Goal: Information Seeking & Learning: Learn about a topic

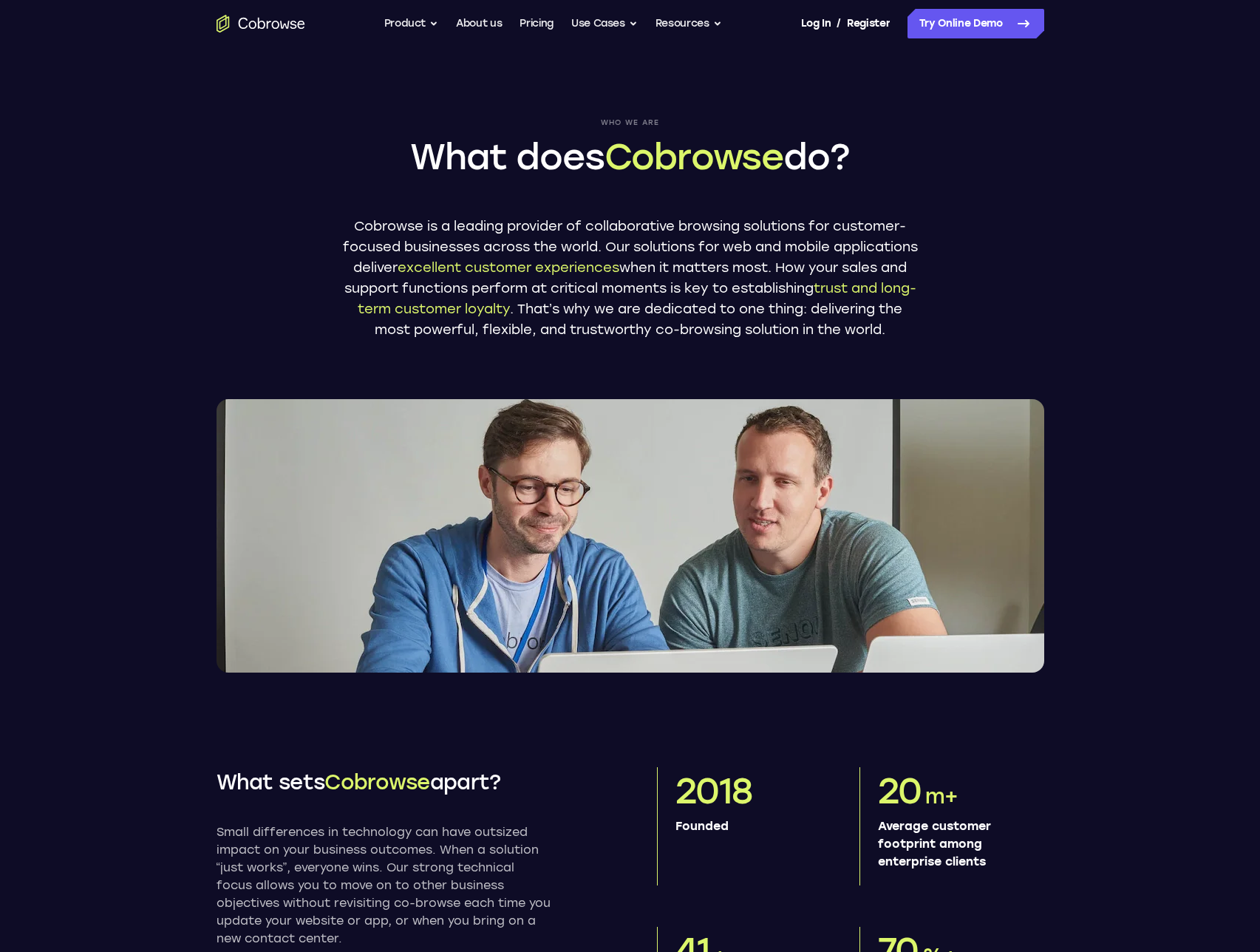
click at [129, 150] on header "Who we are What does Cobrowse do? Cobrowse is a leading provider of collaborati…" at bounding box center [630, 360] width 1260 height 625
drag, startPoint x: 1024, startPoint y: 238, endPoint x: 1107, endPoint y: 343, distance: 133.8
click at [1107, 343] on header "Who we are What does Cobrowse do? Cobrowse is a leading provider of collaborati…" at bounding box center [630, 360] width 1260 height 625
click at [411, 26] on button "Product" at bounding box center [412, 23] width 55 height 30
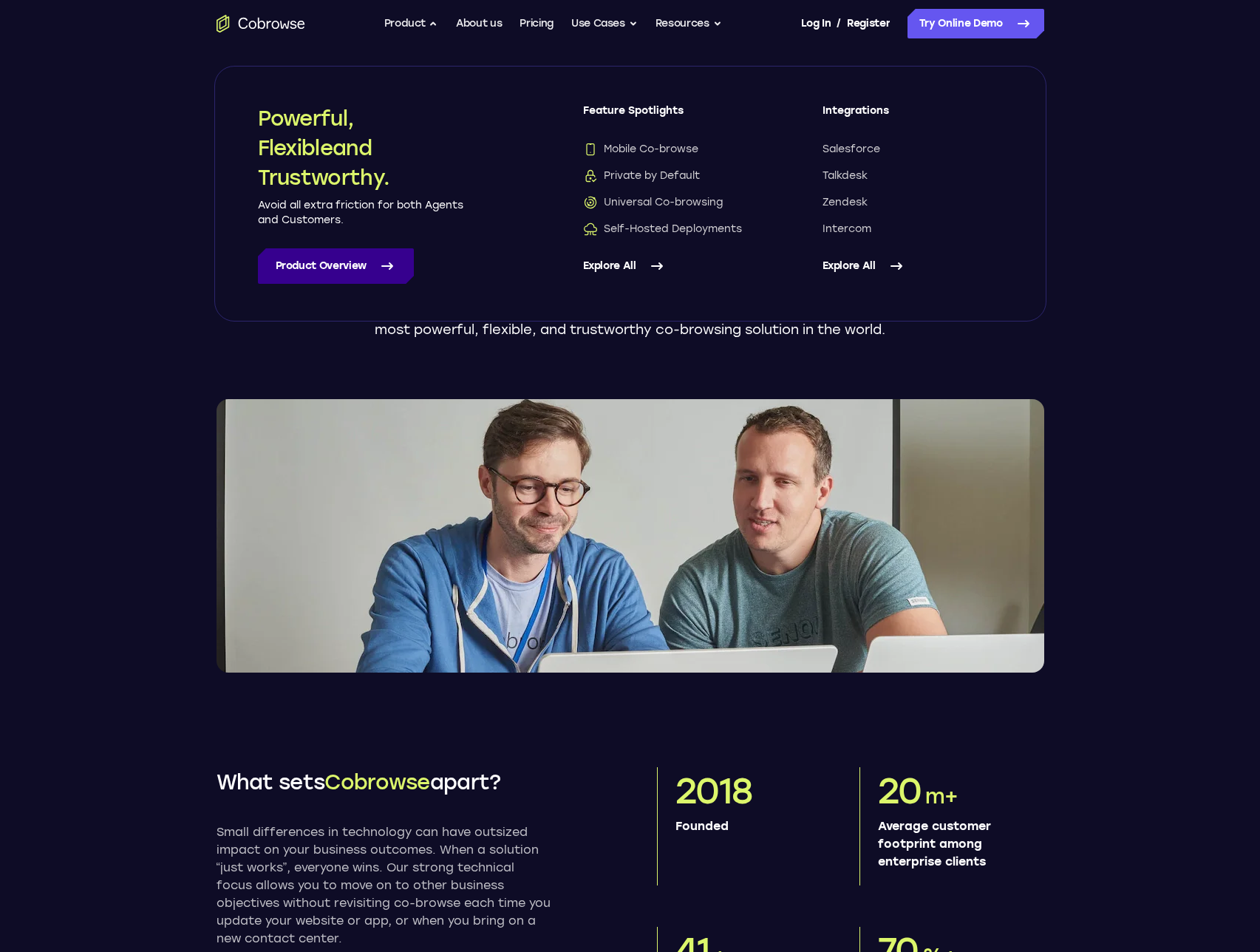
click at [329, 266] on link "Product Overview" at bounding box center [335, 266] width 156 height 36
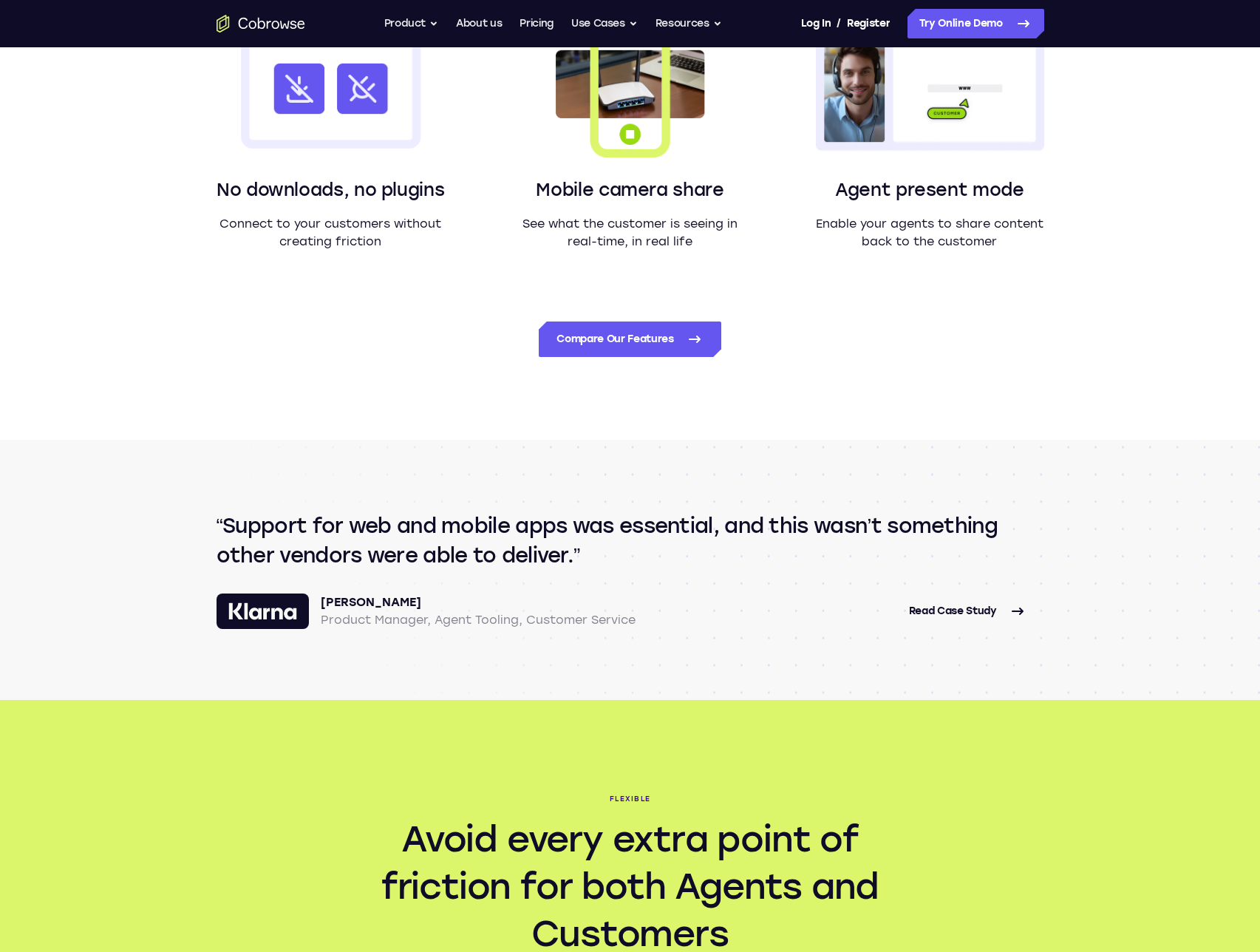
scroll to position [1408, 0]
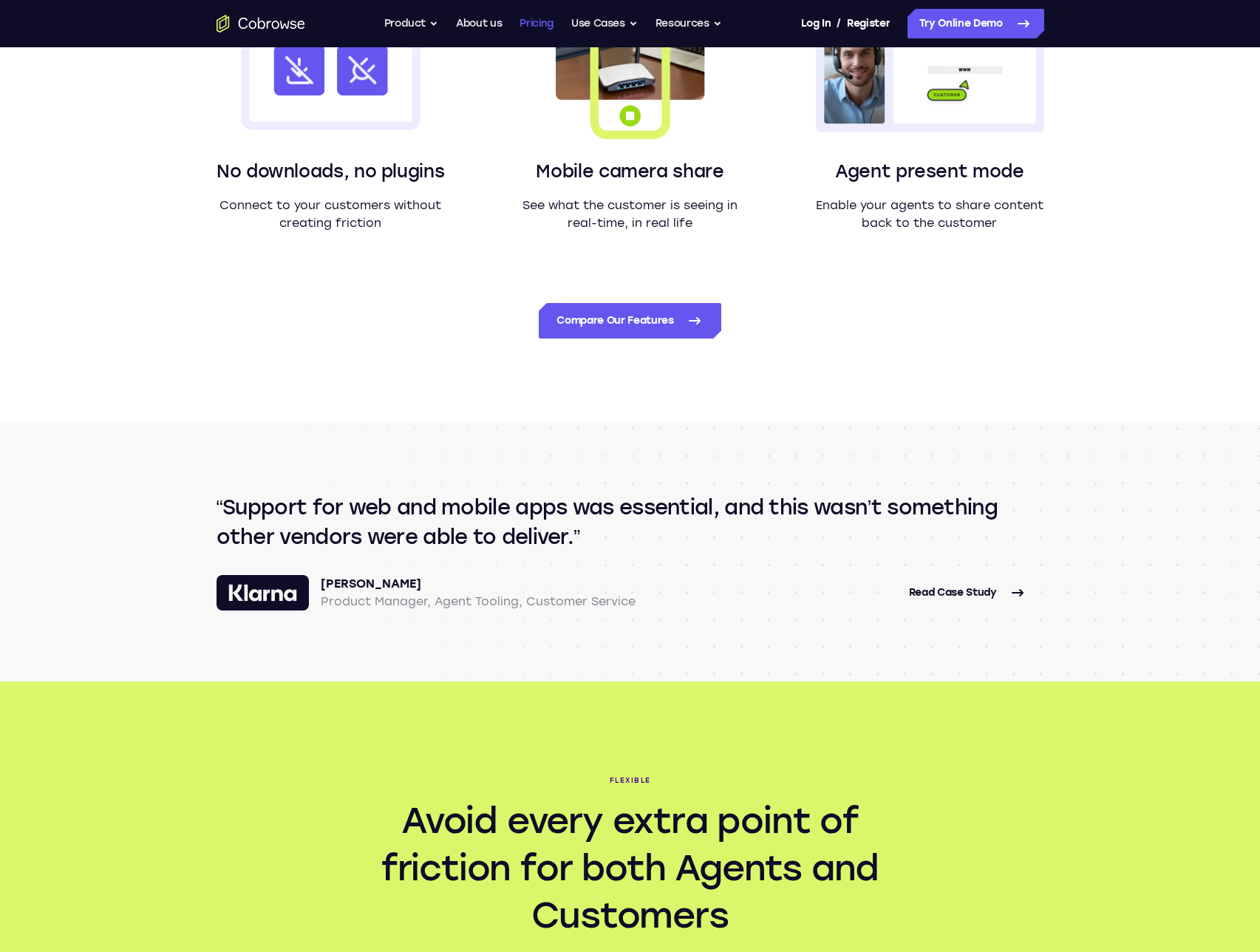
click at [531, 26] on link "Pricing" at bounding box center [536, 23] width 34 height 30
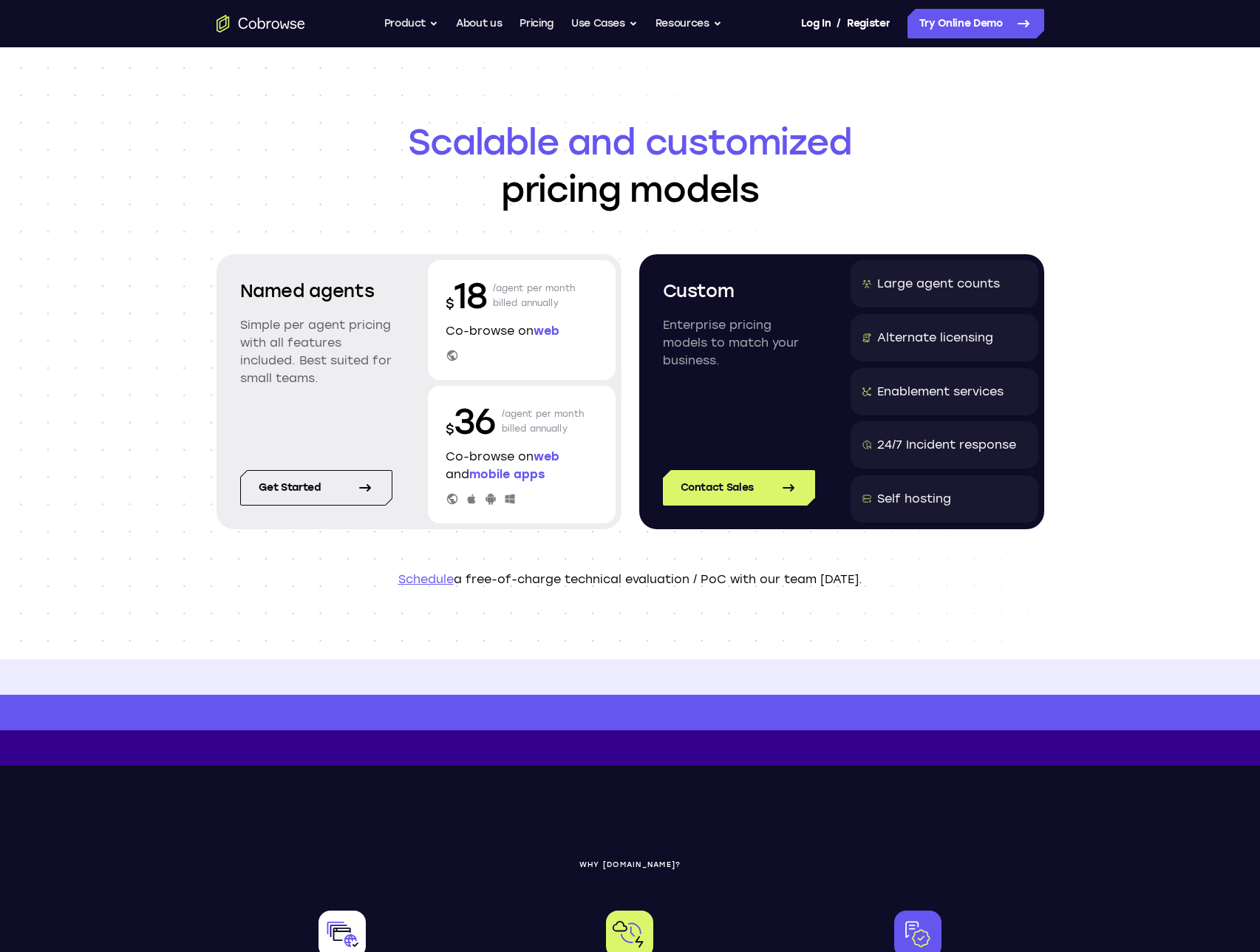
click at [1107, 164] on div "Scalable and customized pricing models Named agents Simple per agent pricing wi…" at bounding box center [630, 353] width 1260 height 612
click at [217, 133] on span "Scalable and customized" at bounding box center [630, 141] width 828 height 47
drag, startPoint x: 924, startPoint y: 563, endPoint x: 640, endPoint y: 549, distance: 284.3
click at [640, 549] on header "Scalable and customized pricing models Named agents Simple per agent pricing wi…" at bounding box center [630, 353] width 946 height 612
click at [643, 552] on header "Scalable and customized pricing models Named agents Simple per agent pricing wi…" at bounding box center [630, 353] width 946 height 612
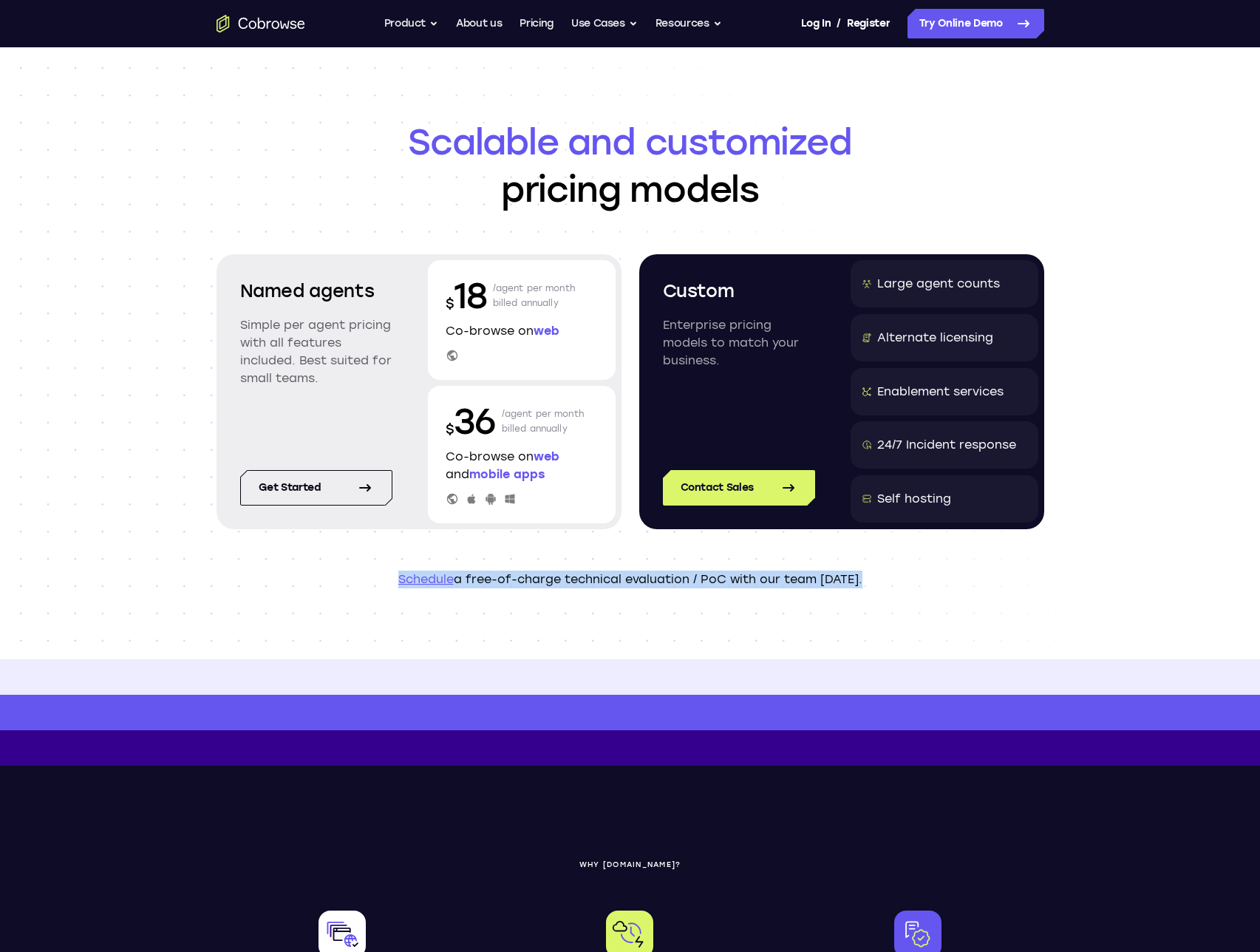
drag, startPoint x: 675, startPoint y: 570, endPoint x: 916, endPoint y: 577, distance: 241.1
click at [911, 577] on header "Scalable and customized pricing models Named agents Simple per agent pricing wi…" at bounding box center [630, 353] width 946 height 612
click at [924, 577] on p "Schedule a free-of-charge technical evaluation / PoC with our team [DATE]." at bounding box center [630, 580] width 828 height 17
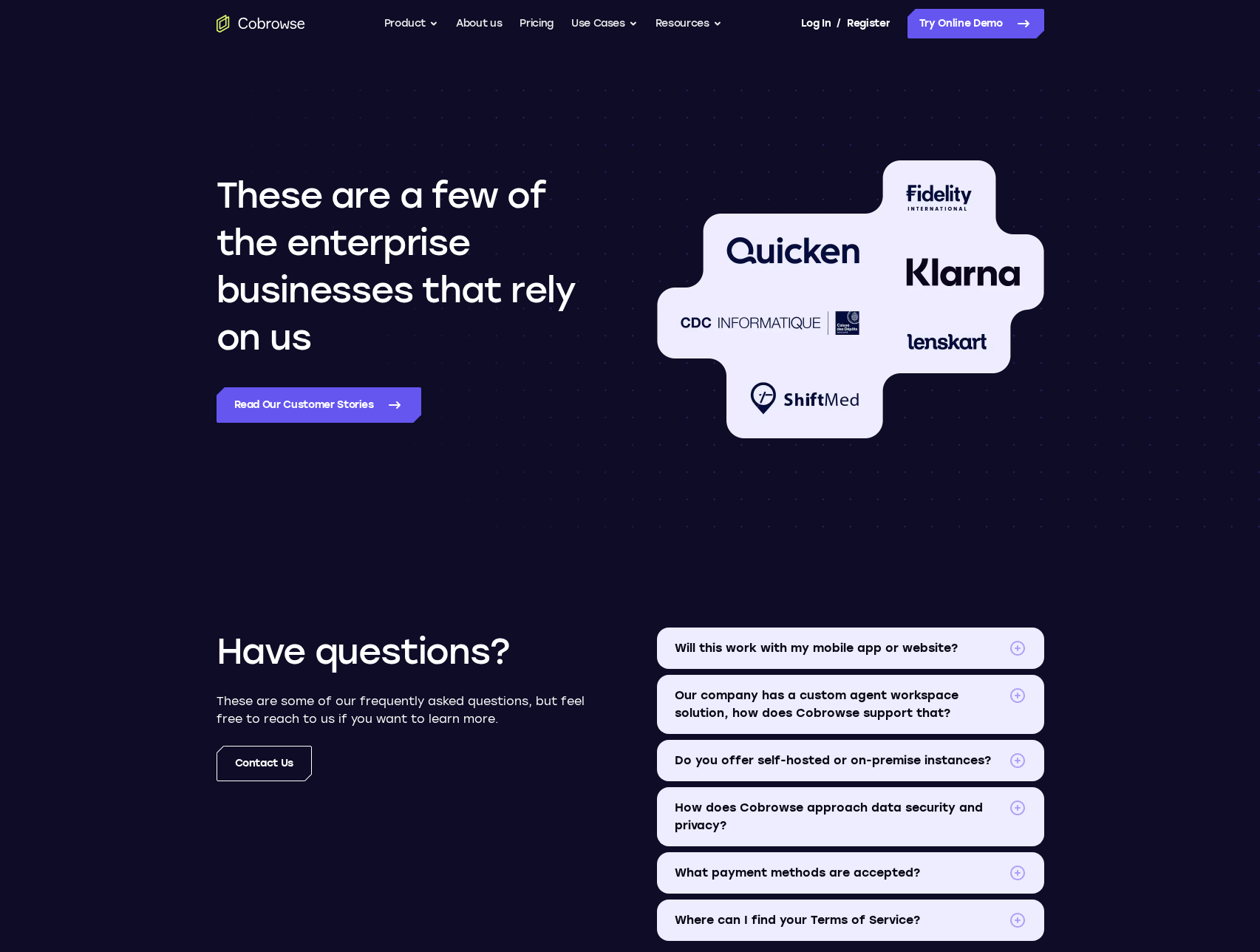
scroll to position [1688, 0]
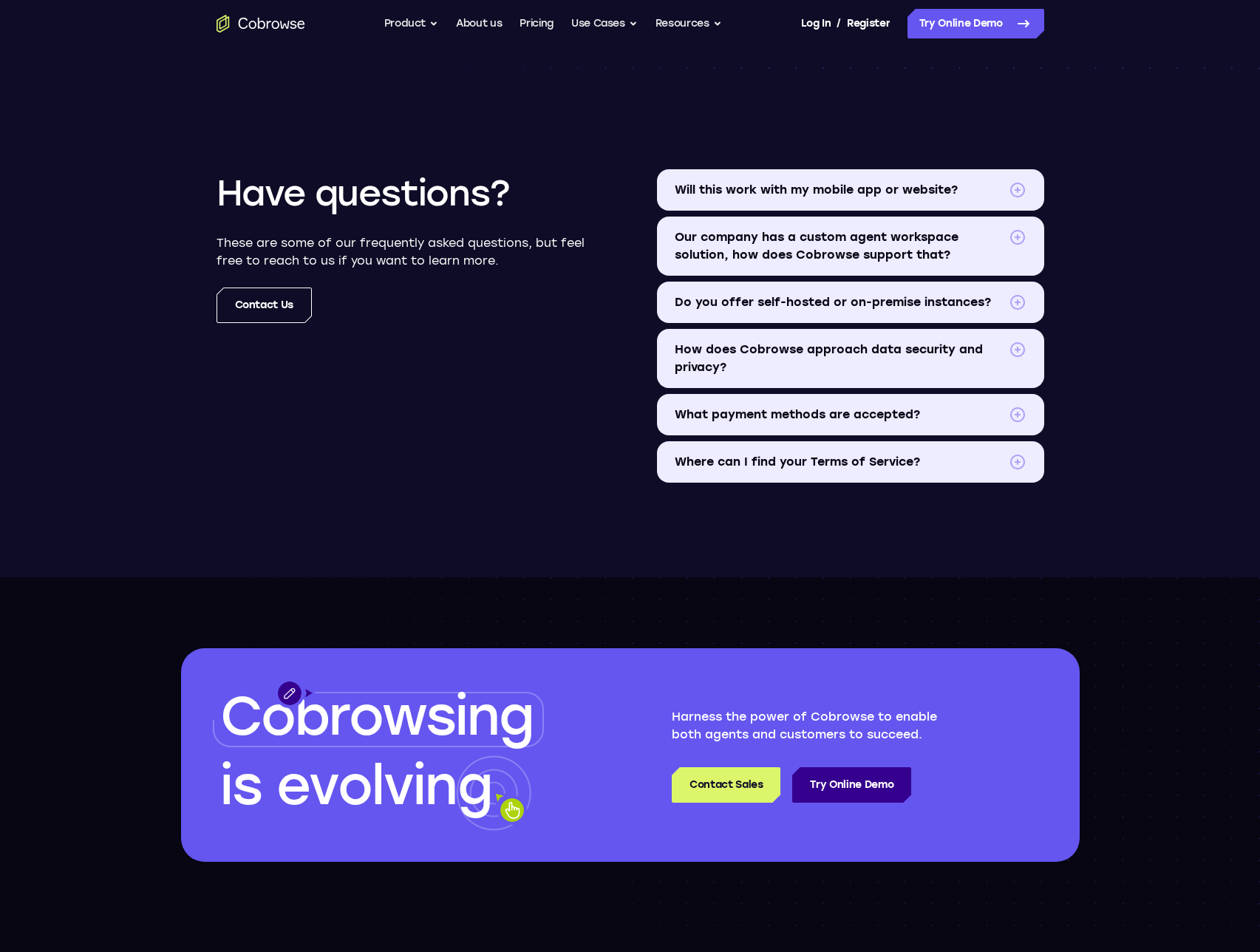
click at [1020, 190] on span at bounding box center [1017, 189] width 17 height 17
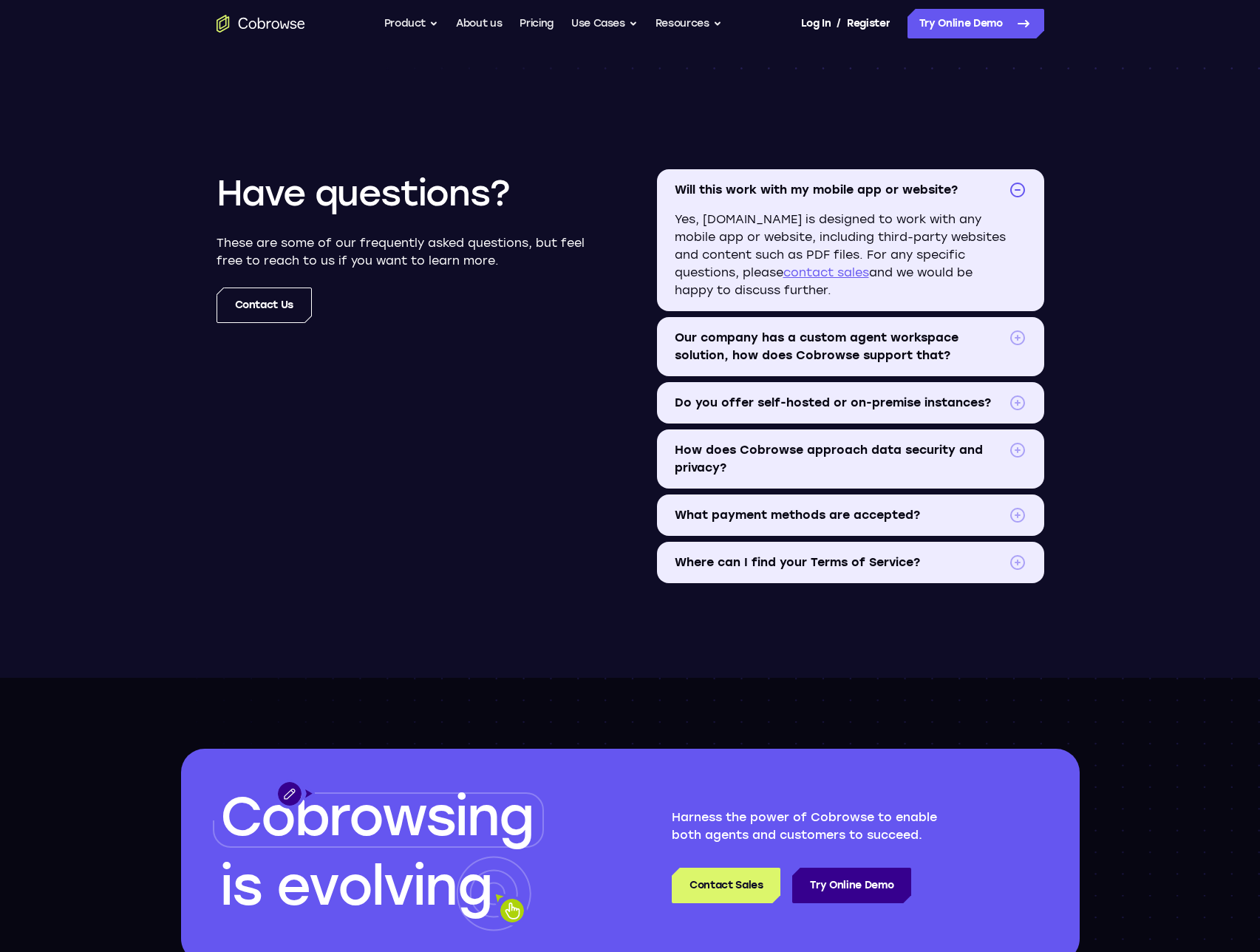
drag, startPoint x: 777, startPoint y: 220, endPoint x: 933, endPoint y: 284, distance: 168.6
click at [932, 282] on p "Yes, [DOMAIN_NAME] is designed to work with any mobile app or website, includin…" at bounding box center [850, 261] width 387 height 101
click at [935, 286] on p "Yes, [DOMAIN_NAME] is designed to work with any mobile app or website, includin…" at bounding box center [850, 261] width 387 height 101
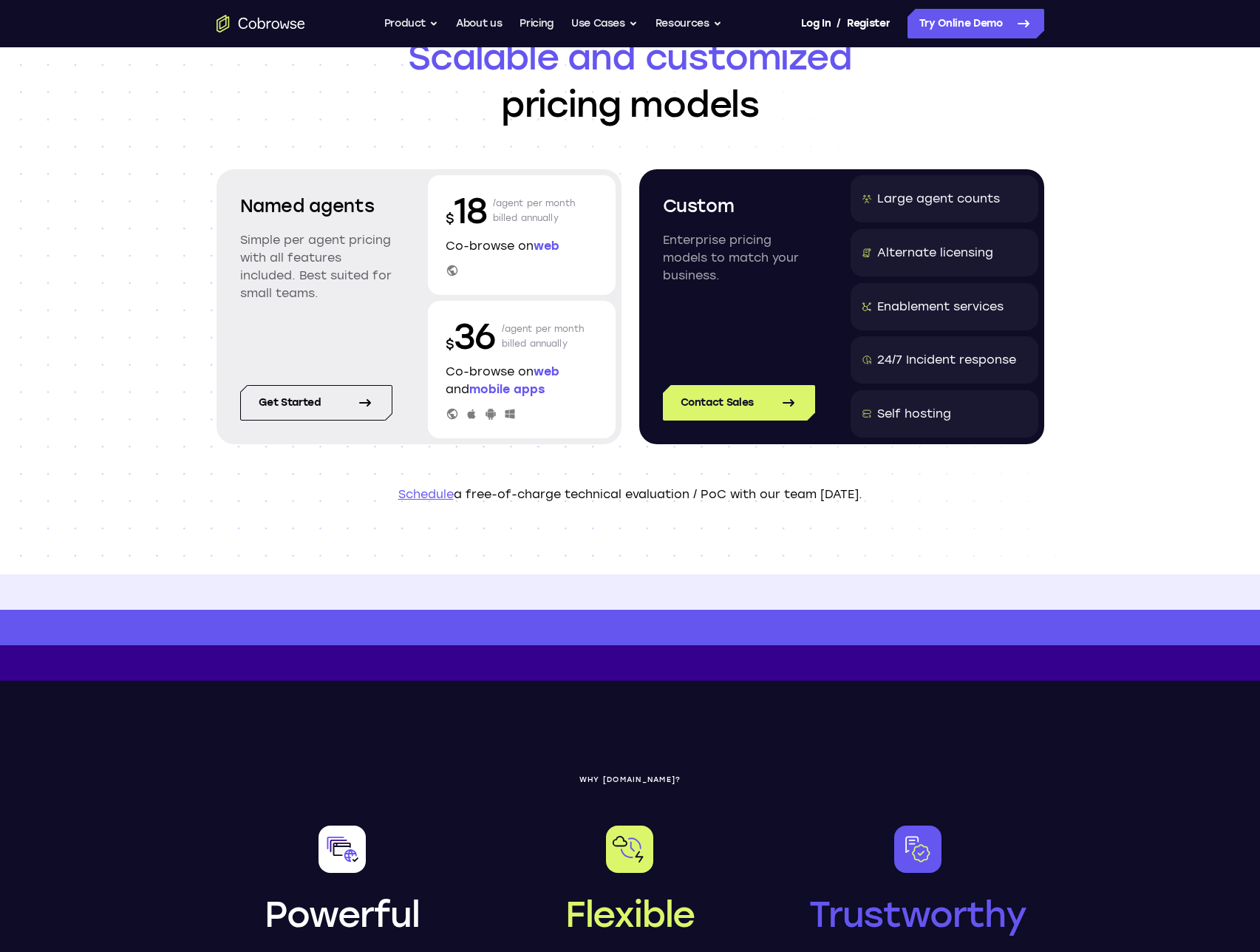
scroll to position [0, 0]
